Goal: Find specific page/section: Find specific page/section

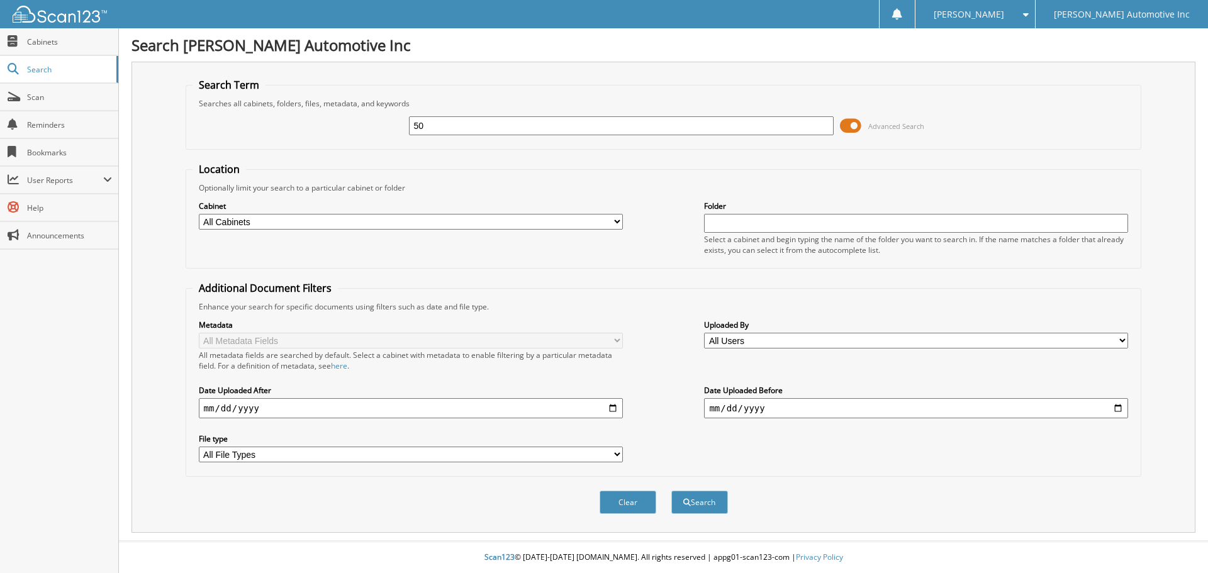
type input "5"
type input "083640"
click at [672, 491] on button "Search" at bounding box center [700, 502] width 57 height 23
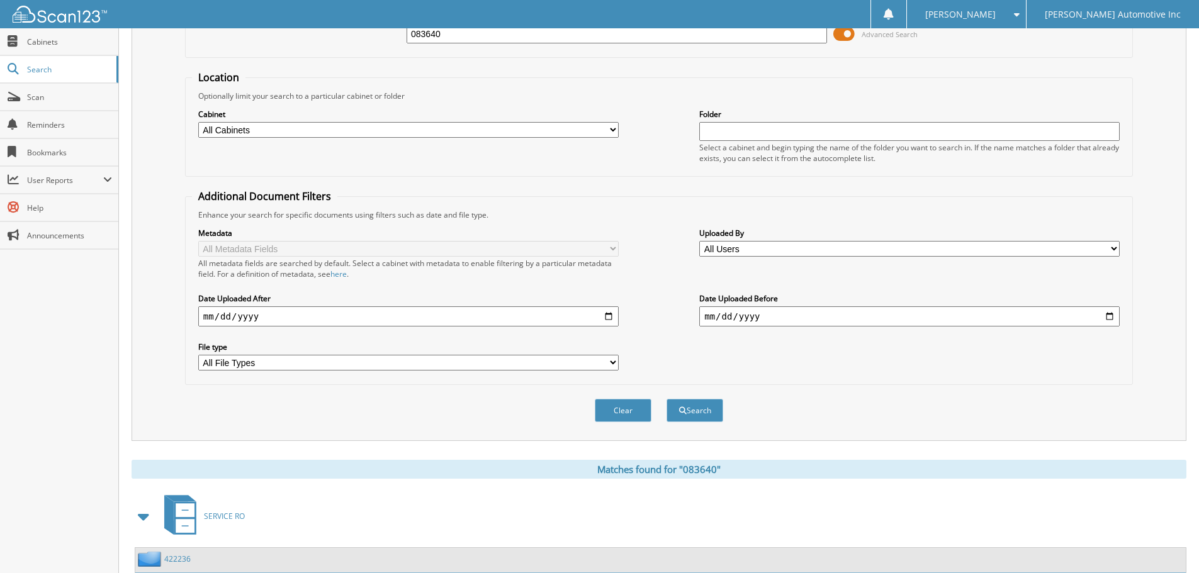
scroll to position [200, 0]
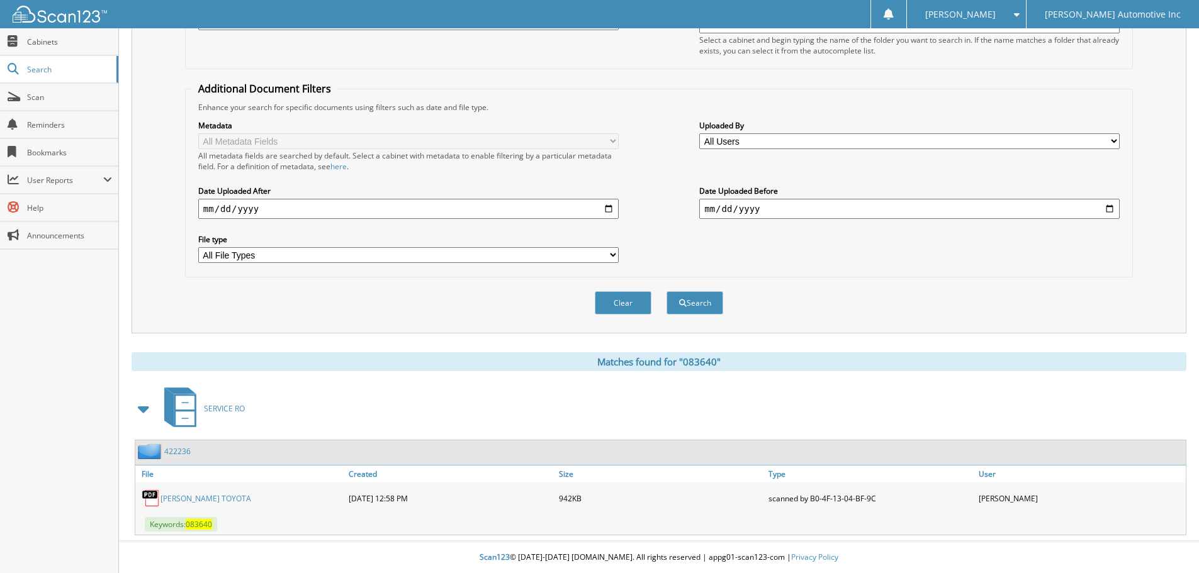
click at [197, 500] on link "[PERSON_NAME] TOYOTA" at bounding box center [205, 498] width 91 height 11
